Goal: Check status

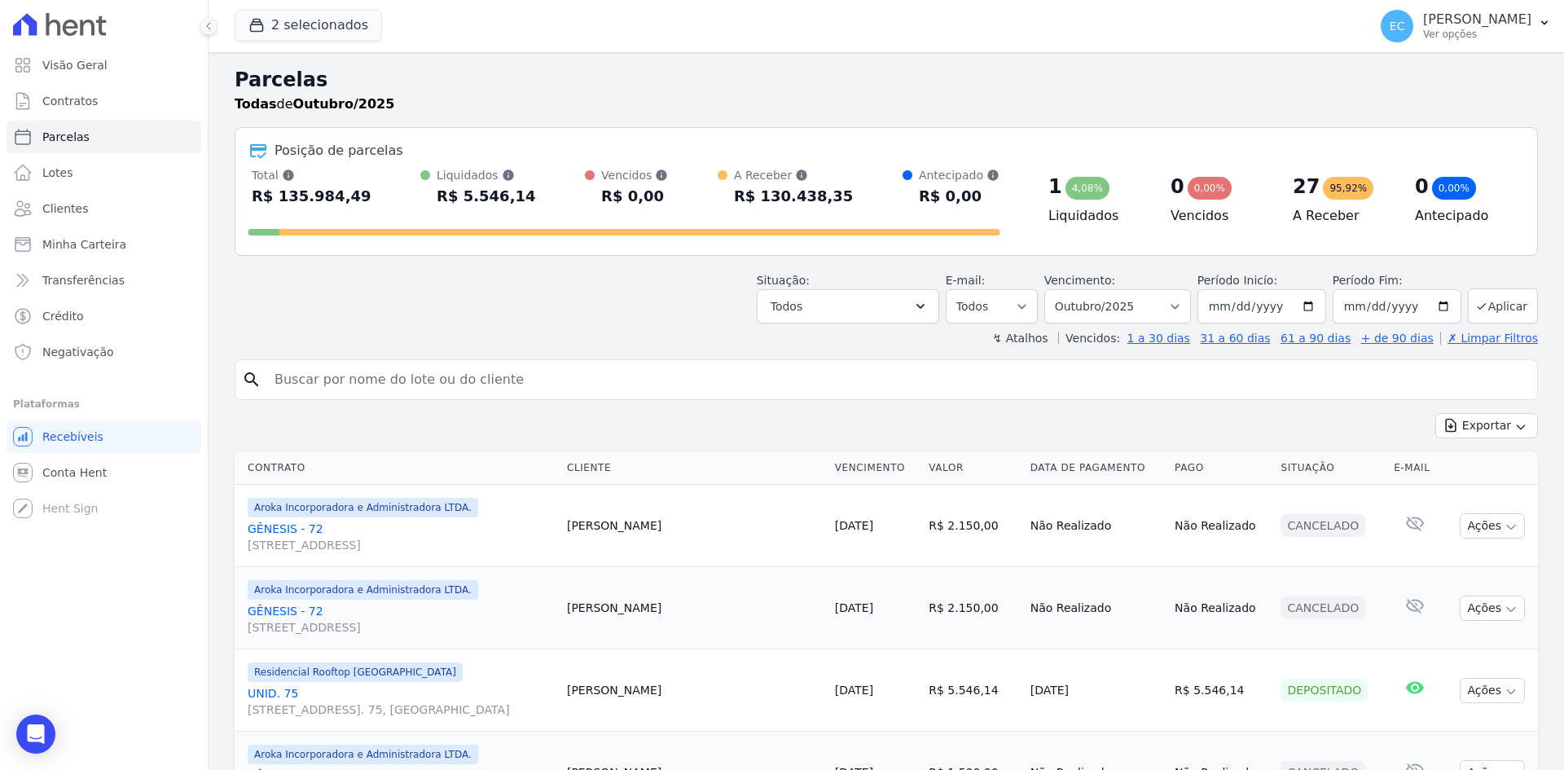
select select
click at [260, 20] on icon "button" at bounding box center [257, 26] width 12 height 12
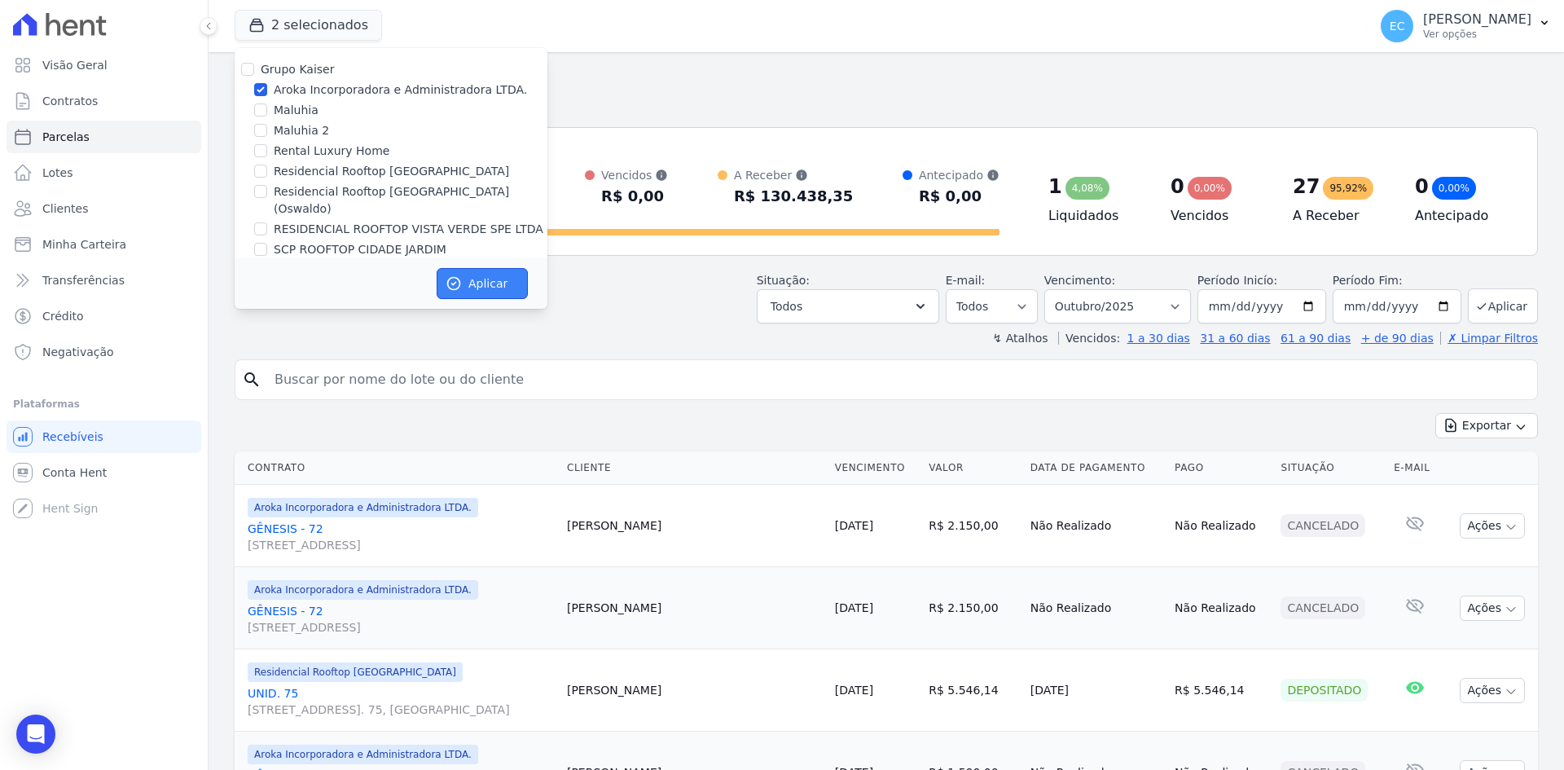
click at [450, 279] on icon "button" at bounding box center [454, 283] width 16 height 16
select select
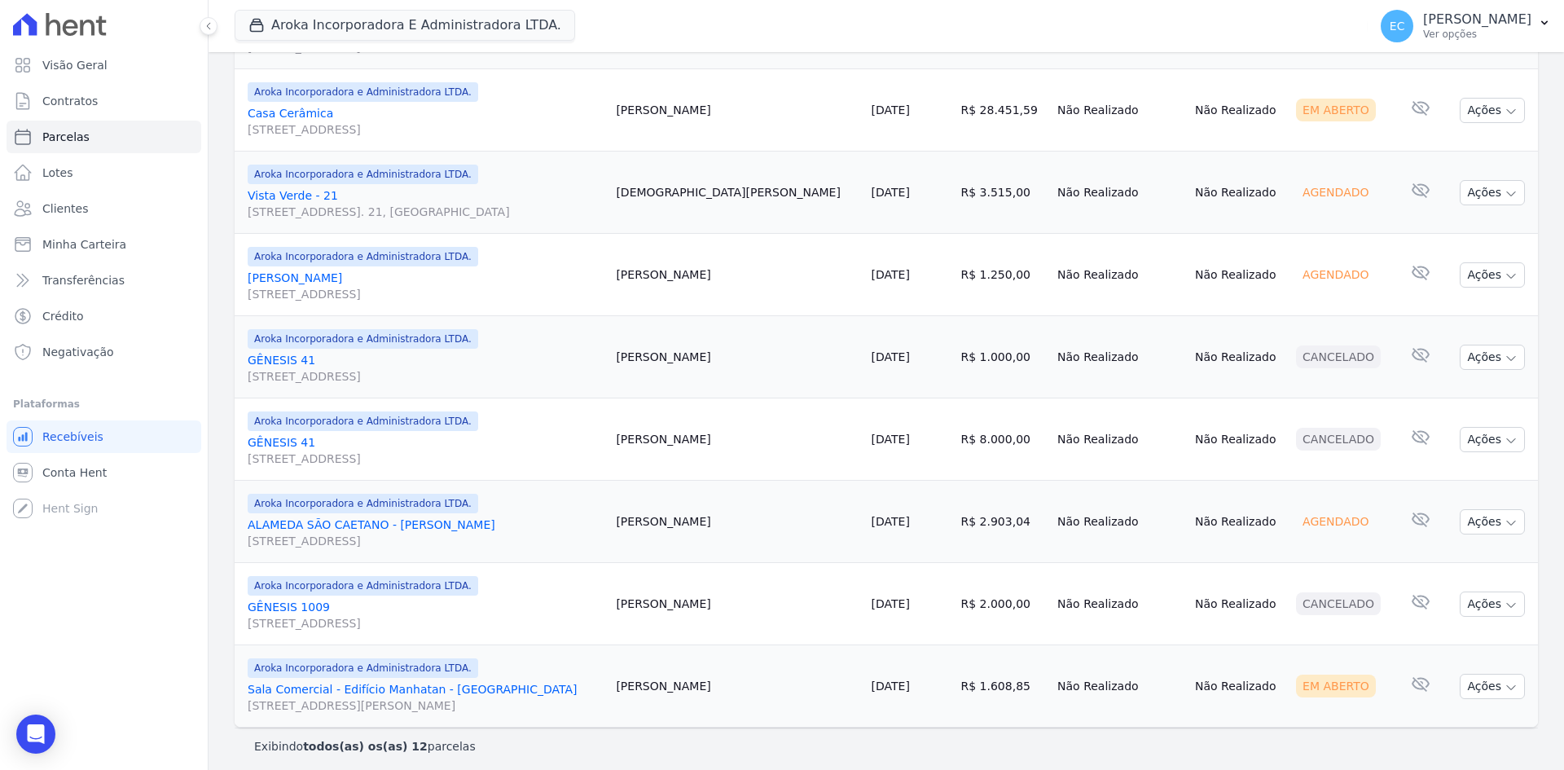
scroll to position [752, 0]
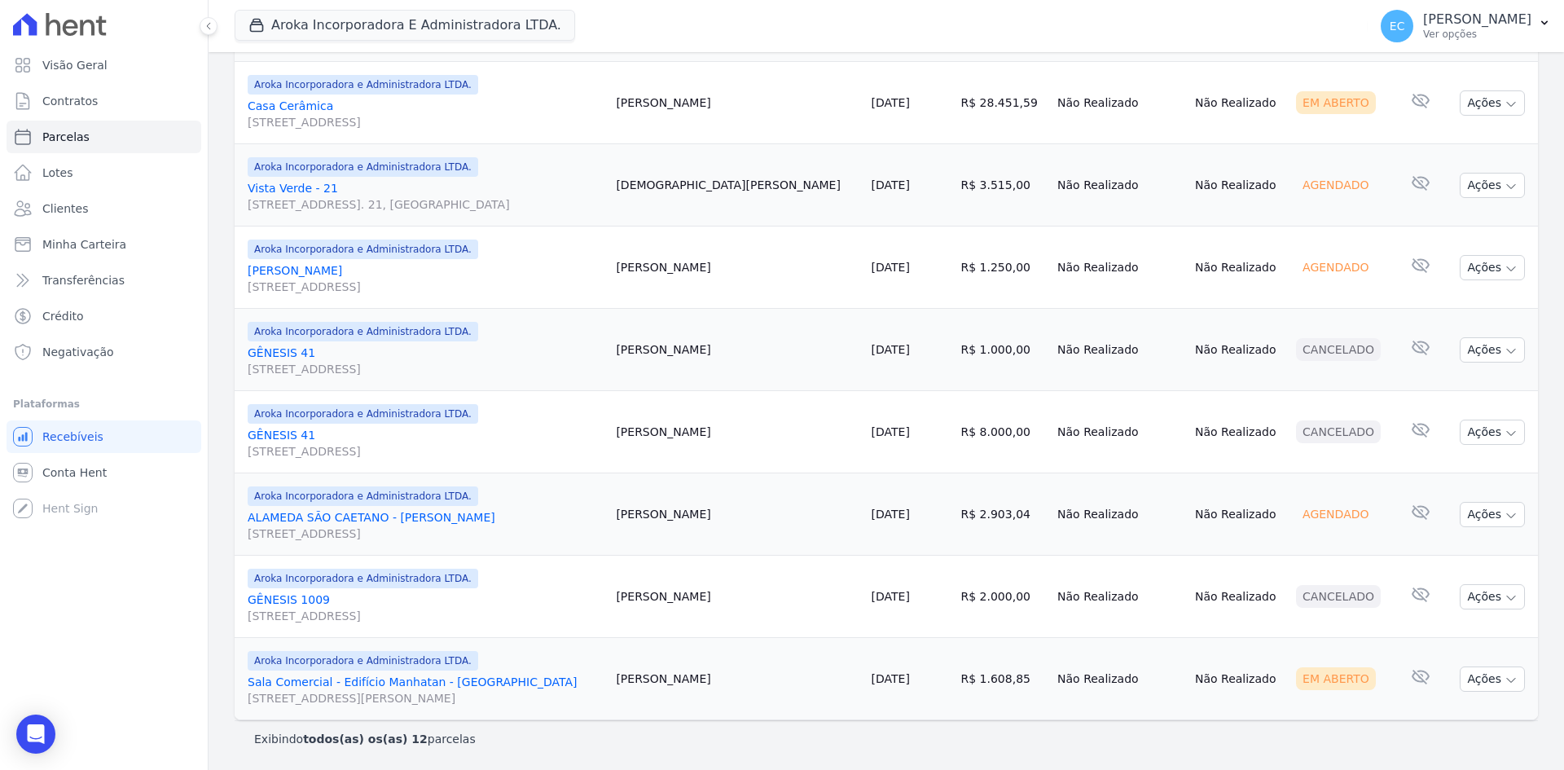
click at [335, 6] on div "Aroka Incorporadora E Administradora LTDA. Grupo Kaiser Aroka Incorporadora e A…" at bounding box center [798, 26] width 1126 height 54
click at [305, 20] on button "Aroka Incorporadora E Administradora LTDA." at bounding box center [405, 25] width 340 height 31
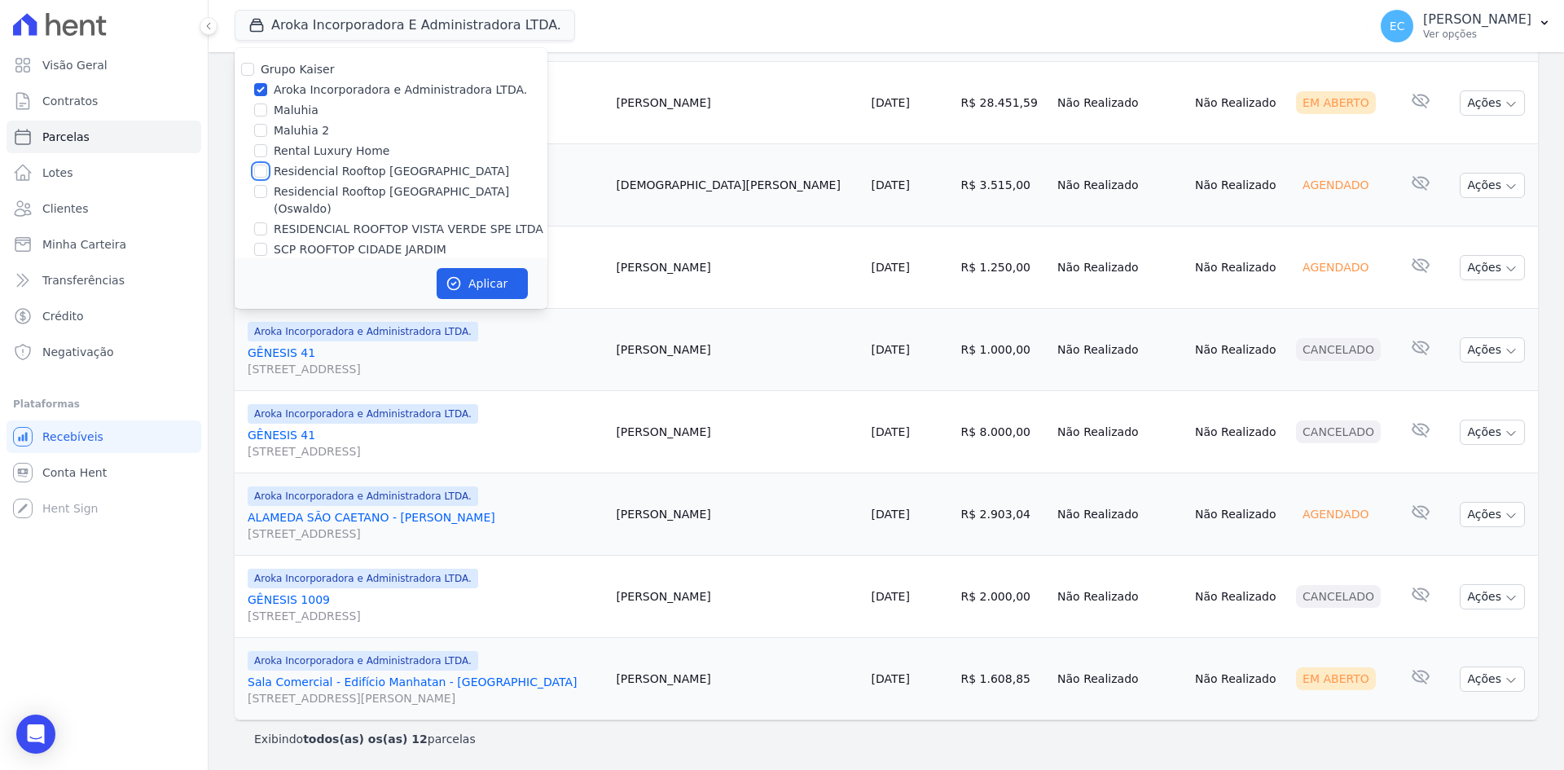
click at [260, 169] on input "Residencial Rooftop [GEOGRAPHIC_DATA]" at bounding box center [260, 171] width 13 height 13
checkbox input "true"
click at [256, 87] on input "Aroka Incorporadora e Administradora LTDA." at bounding box center [260, 89] width 13 height 13
checkbox input "false"
click at [498, 279] on button "Aplicar" at bounding box center [482, 283] width 91 height 31
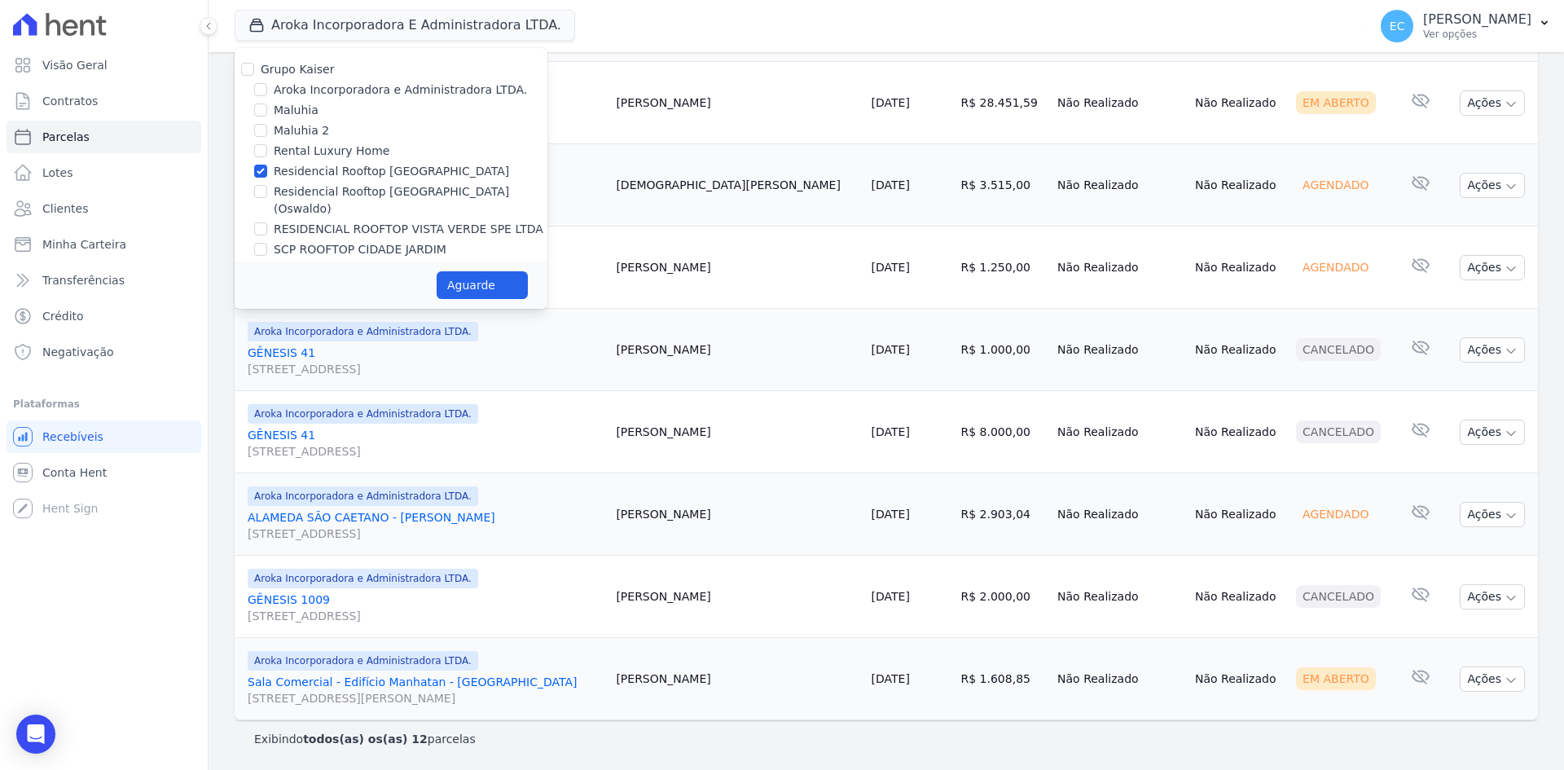
select select
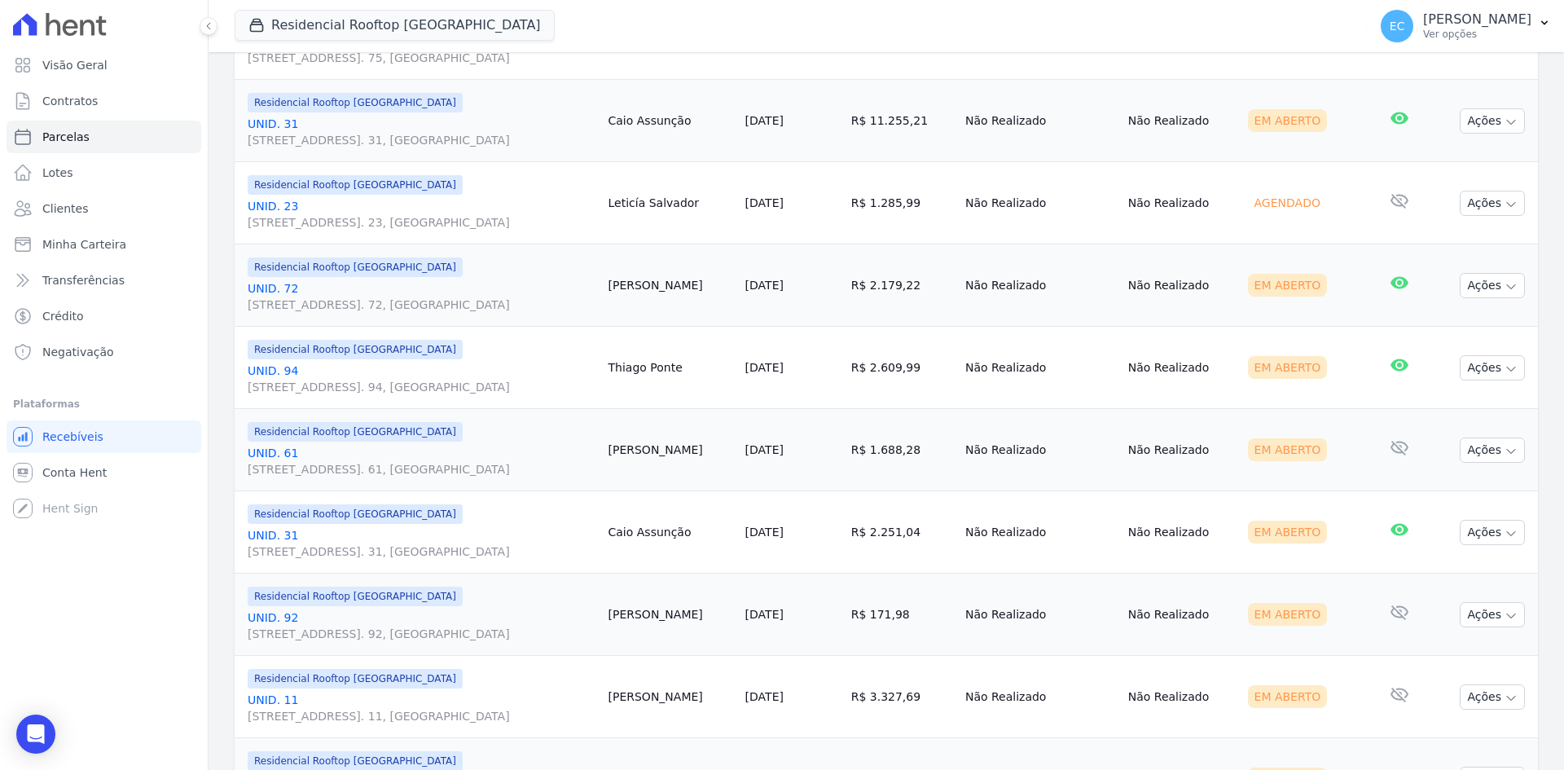
scroll to position [489, 0]
